Goal: Task Accomplishment & Management: Complete application form

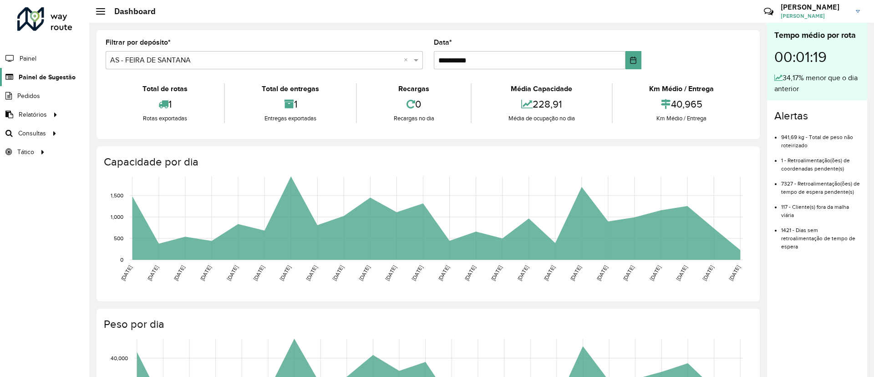
click at [65, 77] on span "Painel de Sugestão" at bounding box center [47, 77] width 57 height 10
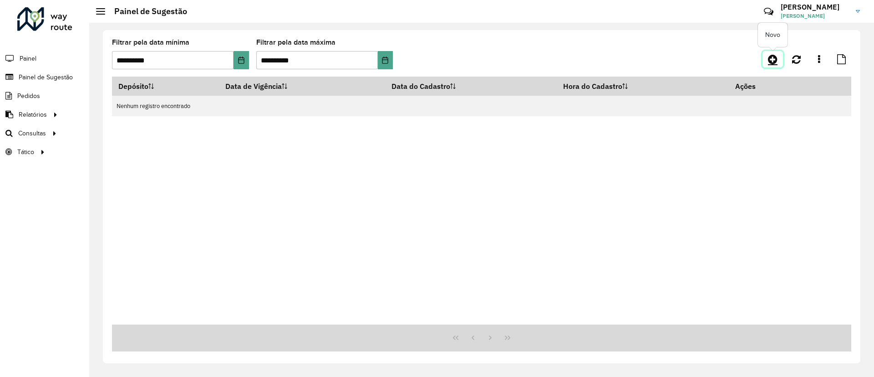
click at [775, 65] on link at bounding box center [773, 59] width 20 height 16
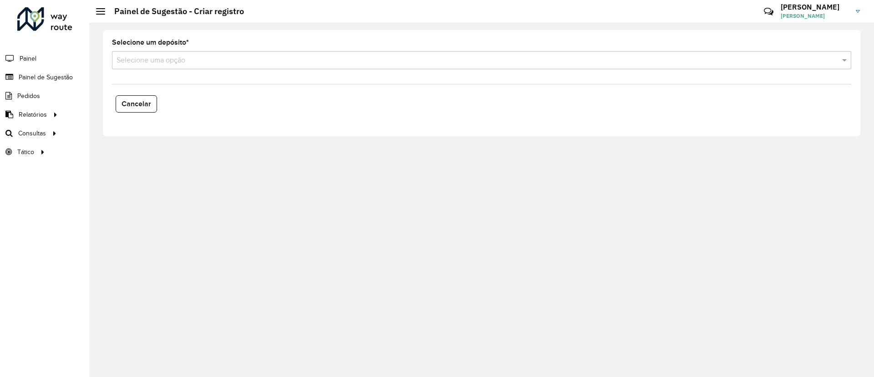
click at [162, 55] on input "text" at bounding box center [473, 60] width 712 height 11
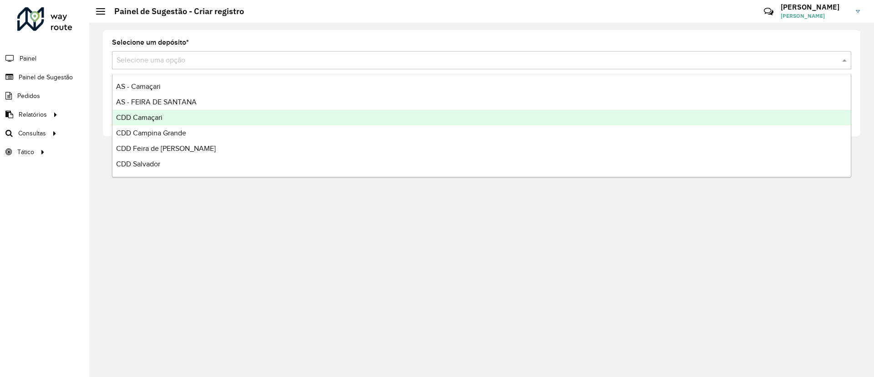
click at [177, 117] on div "CDD Camaçari" at bounding box center [481, 117] width 738 height 15
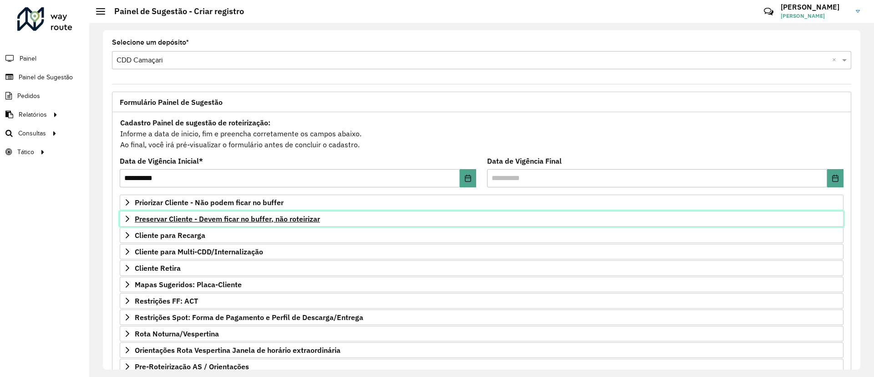
click at [194, 213] on link "Preservar Cliente - Devem ficar no buffer, não roteirizar" at bounding box center [482, 218] width 724 height 15
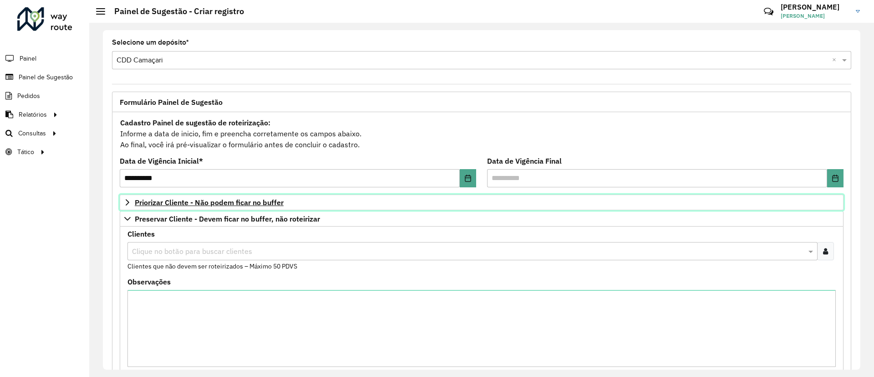
click at [219, 204] on span "Priorizar Cliente - Não podem ficar no buffer" at bounding box center [209, 202] width 149 height 7
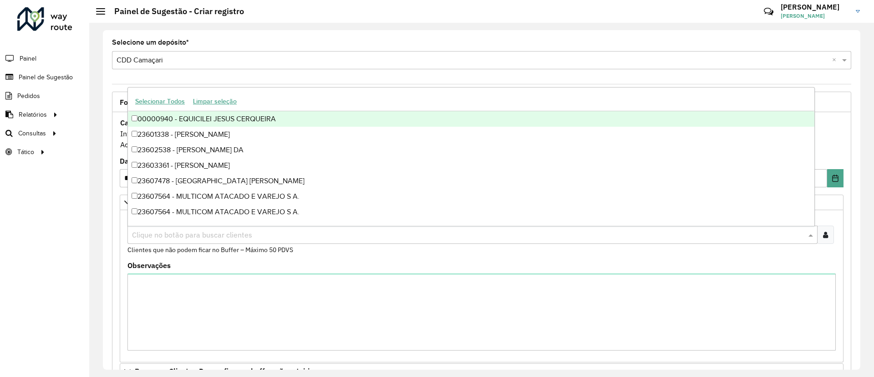
click at [203, 234] on input "text" at bounding box center [468, 234] width 677 height 11
type input "*****"
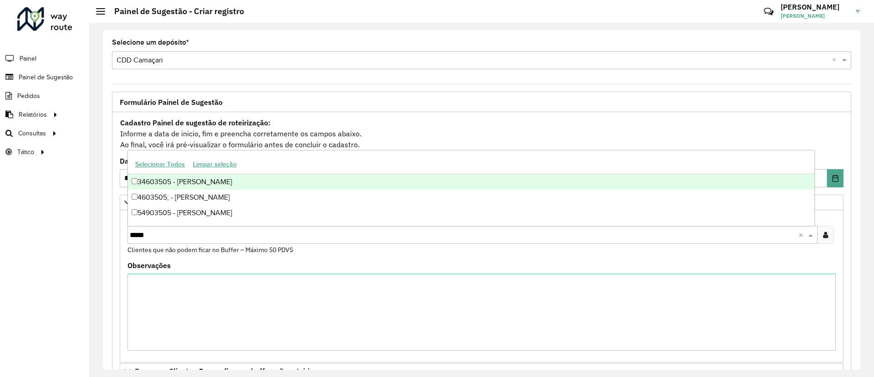
click at [174, 183] on div "34603505 - [PERSON_NAME]" at bounding box center [471, 181] width 687 height 15
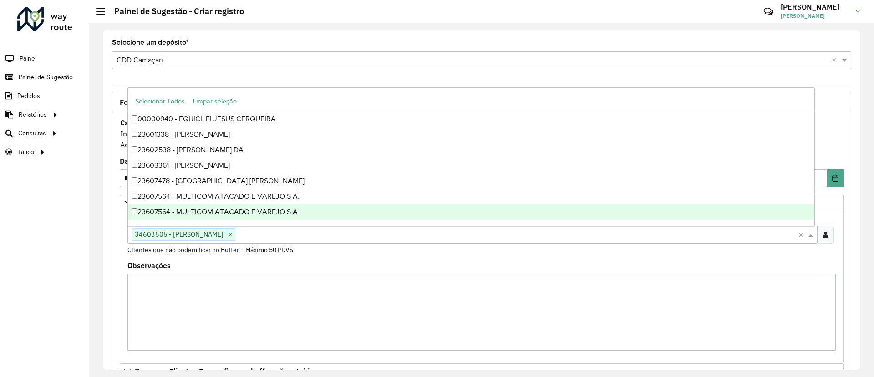
scroll to position [297, 0]
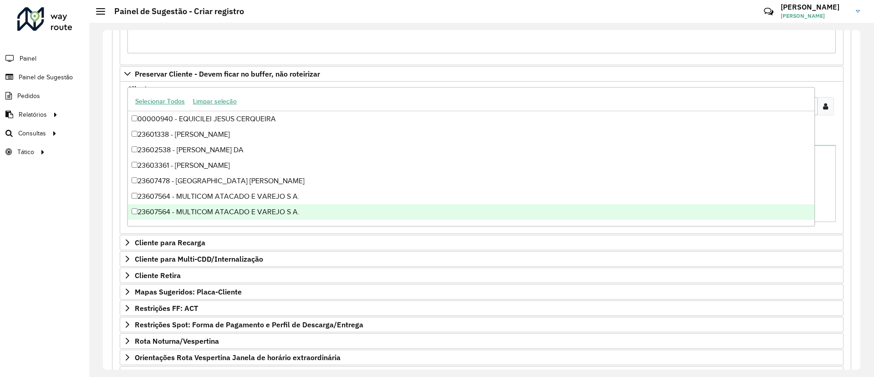
click at [857, 344] on div "**********" at bounding box center [482, 199] width 758 height 339
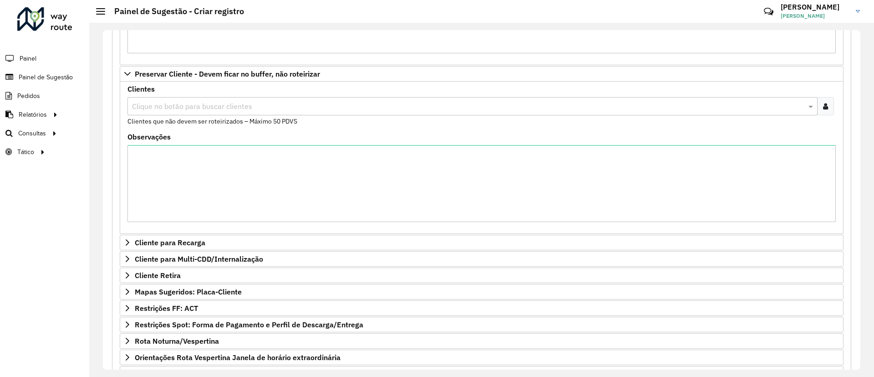
scroll to position [382, 0]
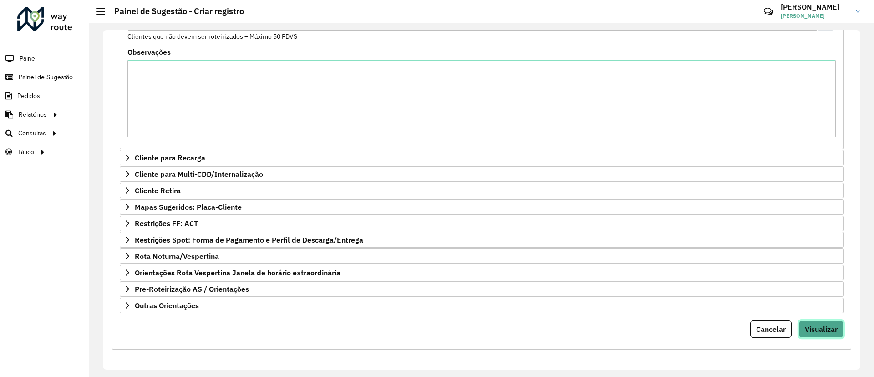
click at [817, 335] on button "Visualizar" at bounding box center [821, 328] width 45 height 17
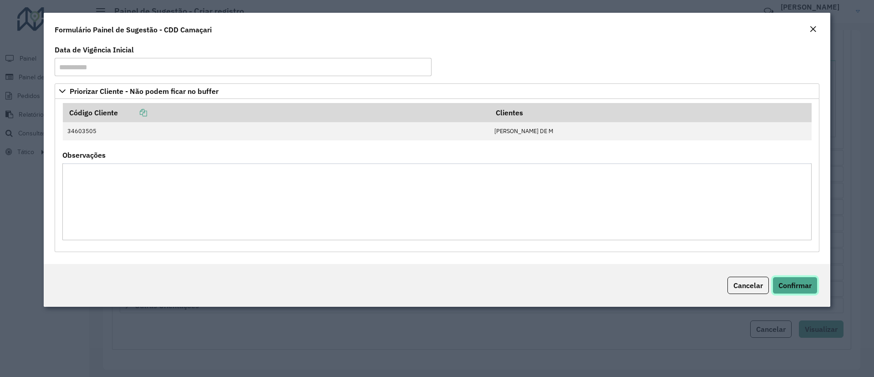
click at [783, 288] on span "Confirmar" at bounding box center [795, 284] width 33 height 9
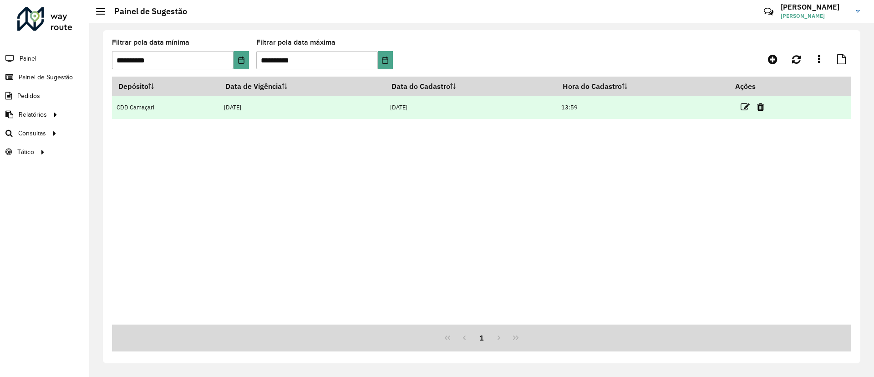
click at [750, 112] on link at bounding box center [745, 107] width 9 height 12
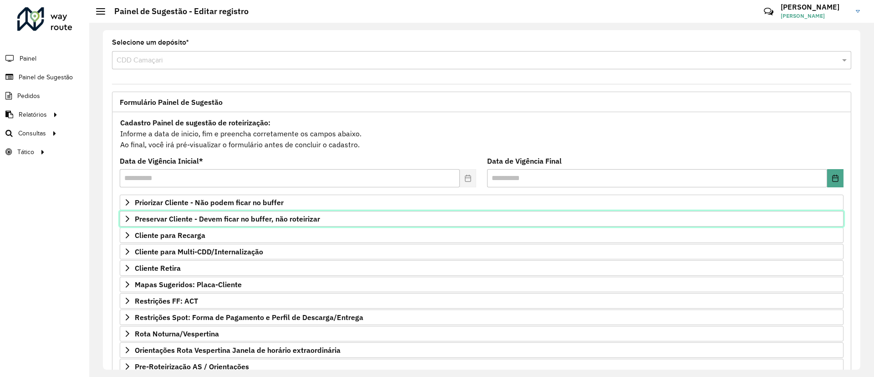
click at [202, 226] on link "Preservar Cliente - Devem ficar no buffer, não roteirizar" at bounding box center [482, 218] width 724 height 15
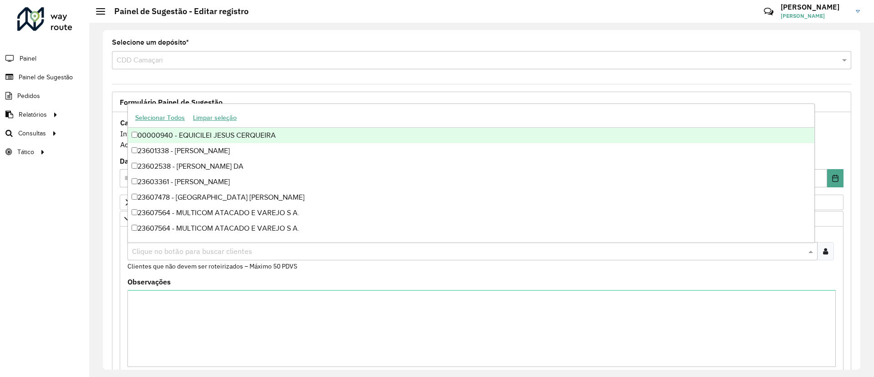
click at [219, 249] on input "text" at bounding box center [468, 251] width 677 height 11
type input "*****"
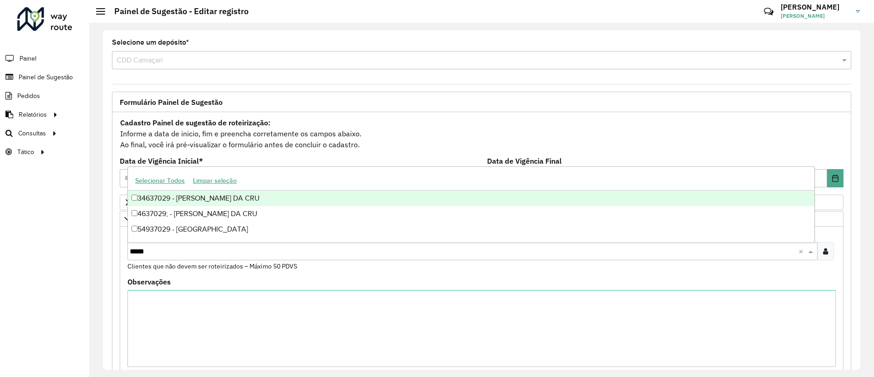
click at [179, 193] on div "34637029 - [PERSON_NAME] DA CRU" at bounding box center [471, 197] width 687 height 15
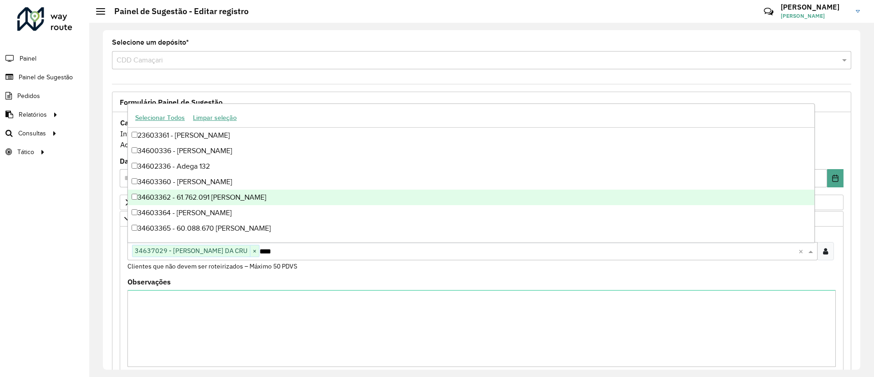
type input "*****"
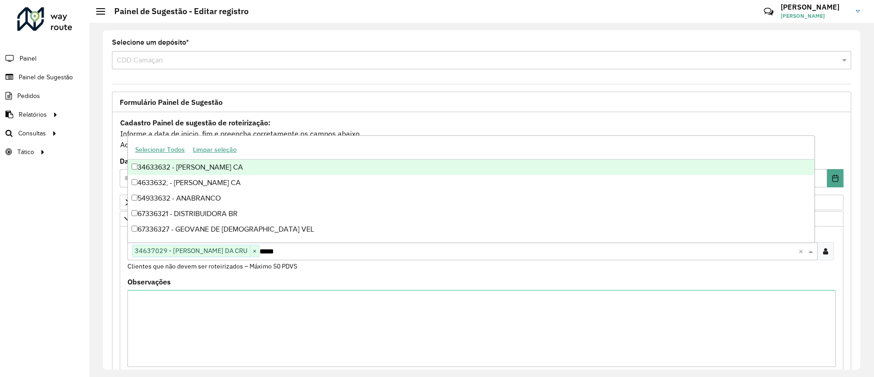
click at [216, 166] on div "34633632 - [PERSON_NAME] CA" at bounding box center [471, 166] width 687 height 15
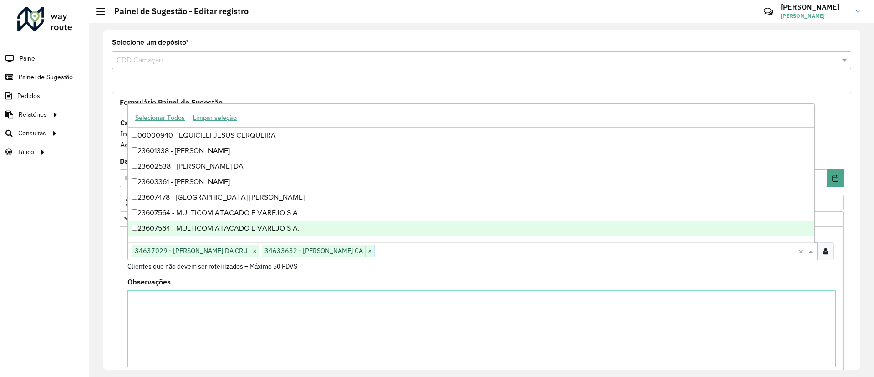
scroll to position [229, 0]
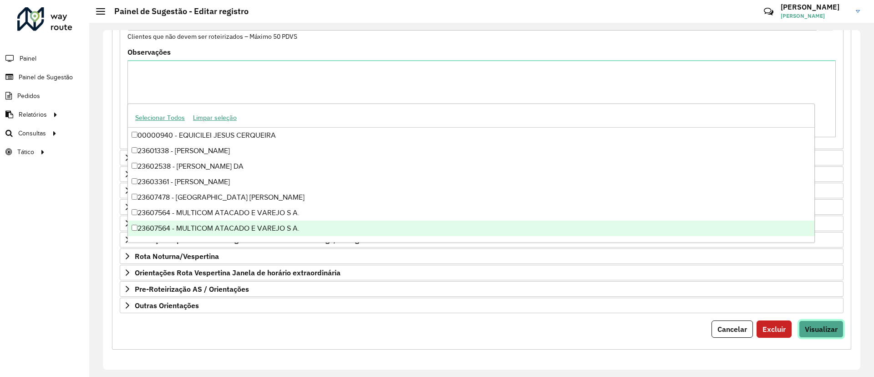
click at [809, 322] on button "Visualizar" at bounding box center [821, 328] width 45 height 17
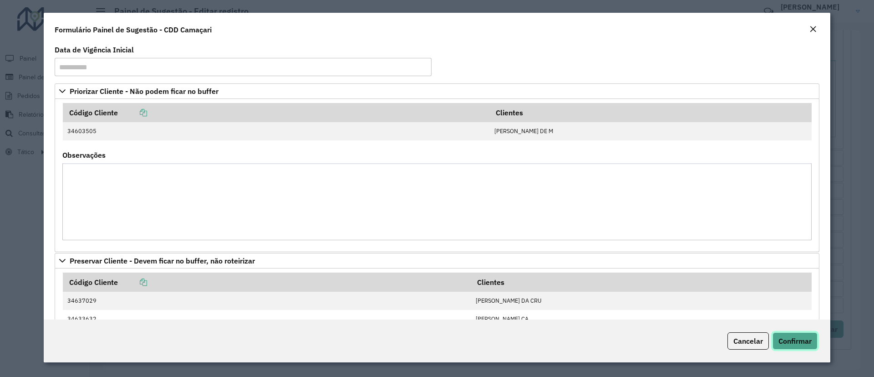
click at [817, 338] on button "Confirmar" at bounding box center [795, 340] width 45 height 17
